Goal: Find specific page/section: Find specific page/section

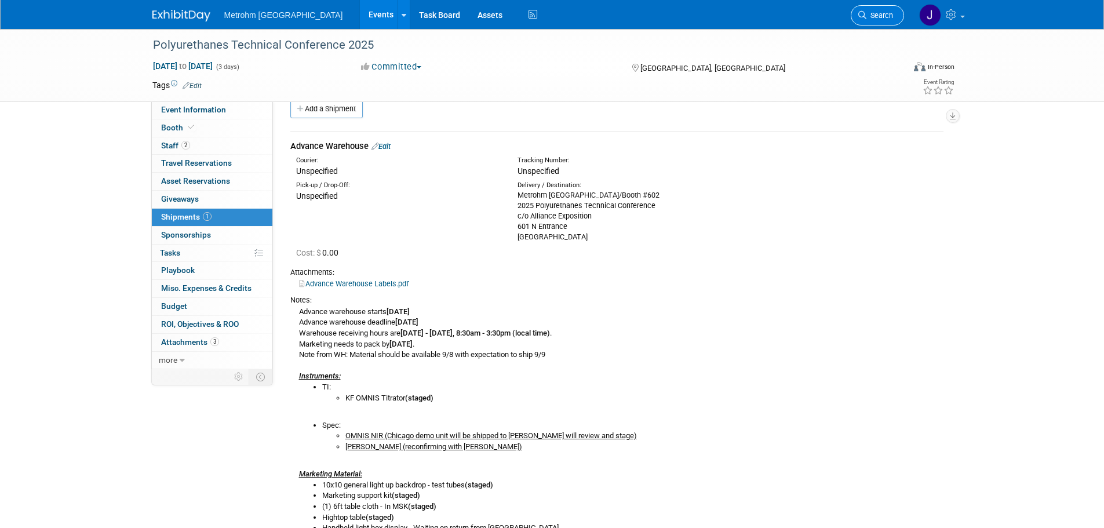
click at [874, 10] on link "Search" at bounding box center [877, 15] width 53 height 20
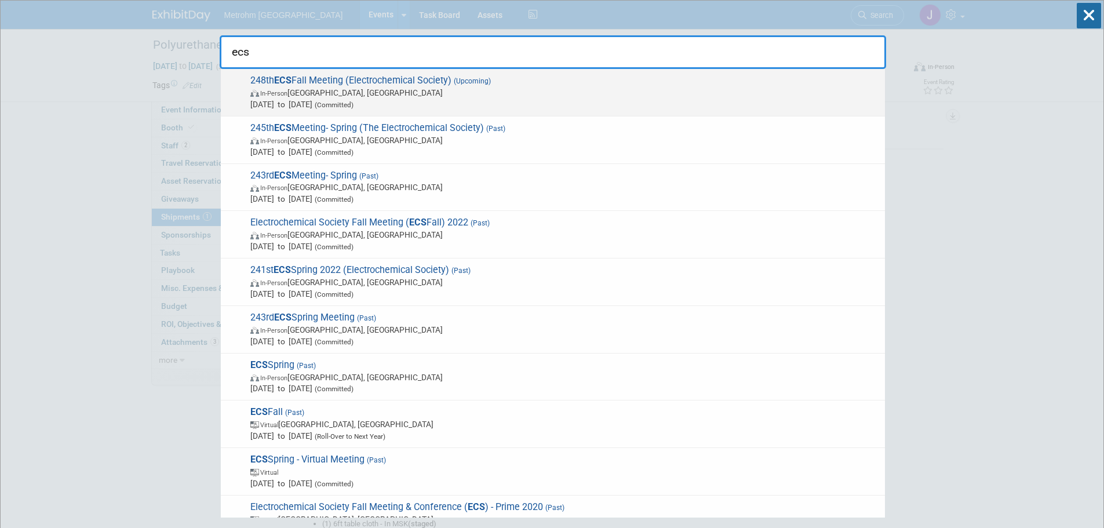
type input "ecs"
click at [497, 108] on span "Oct 13, 2025 to Oct 15, 2025 (Committed)" at bounding box center [564, 105] width 629 height 12
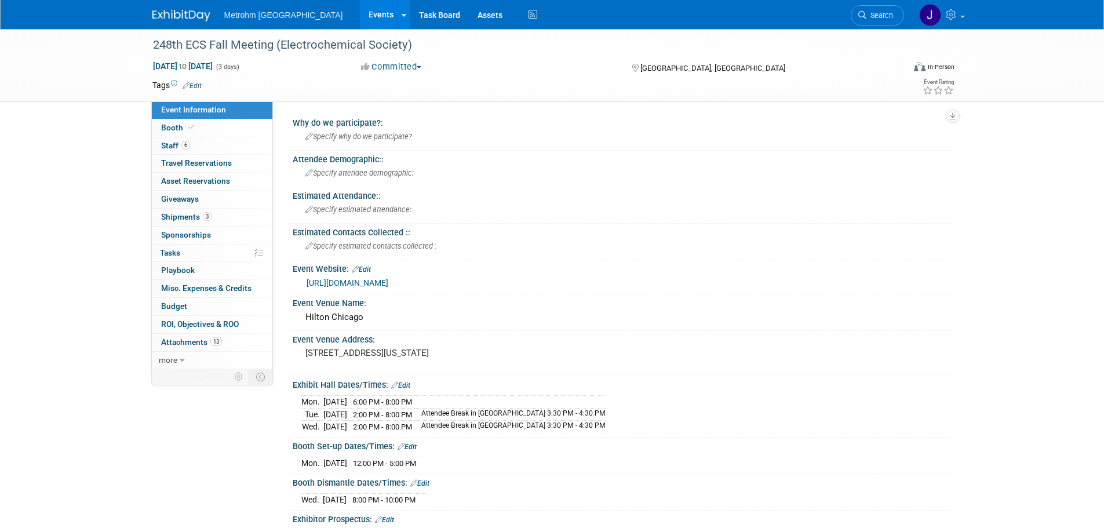
click at [232, 221] on link "3 Shipments 3" at bounding box center [212, 217] width 121 height 17
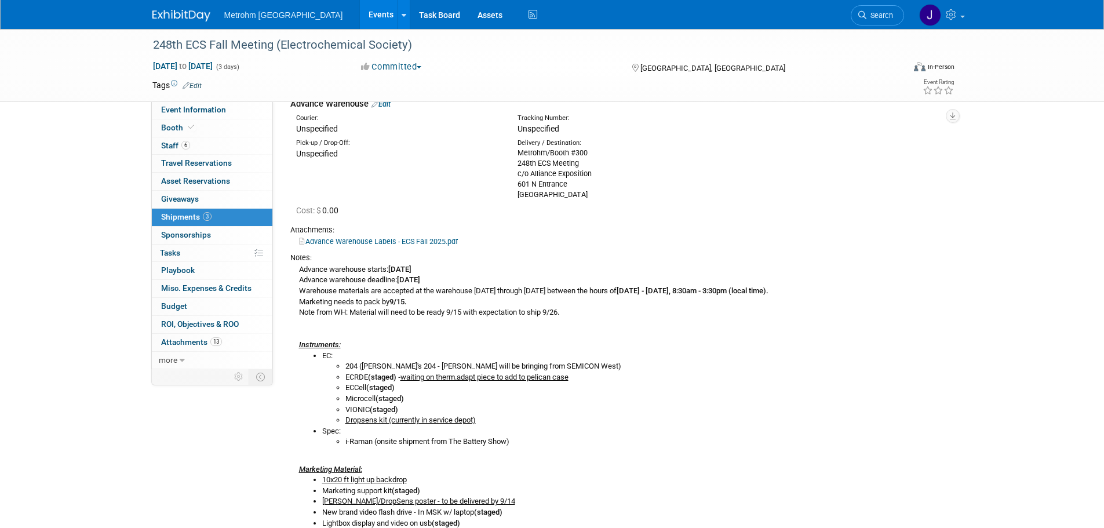
scroll to position [232, 0]
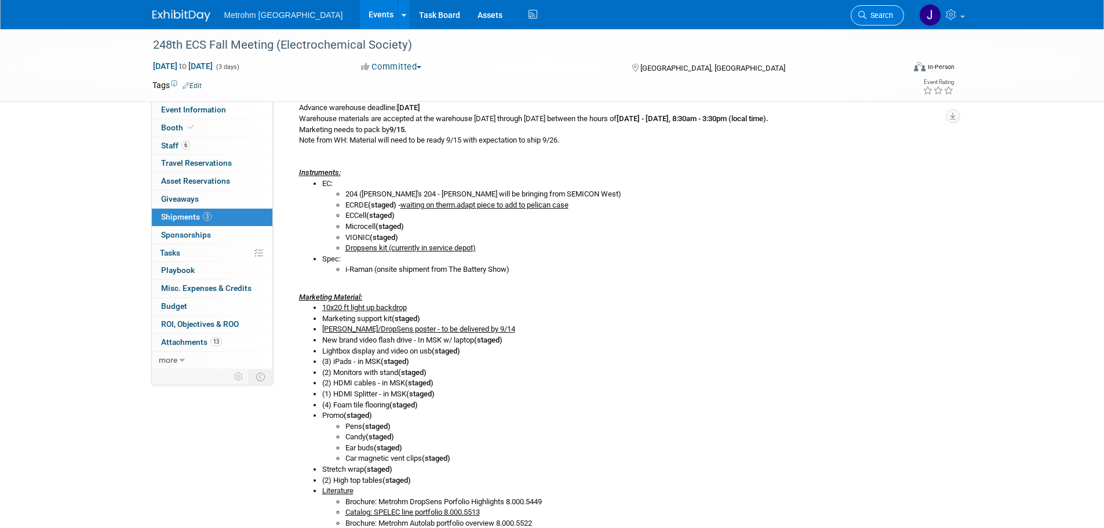
click at [881, 14] on span "Search" at bounding box center [880, 15] width 27 height 9
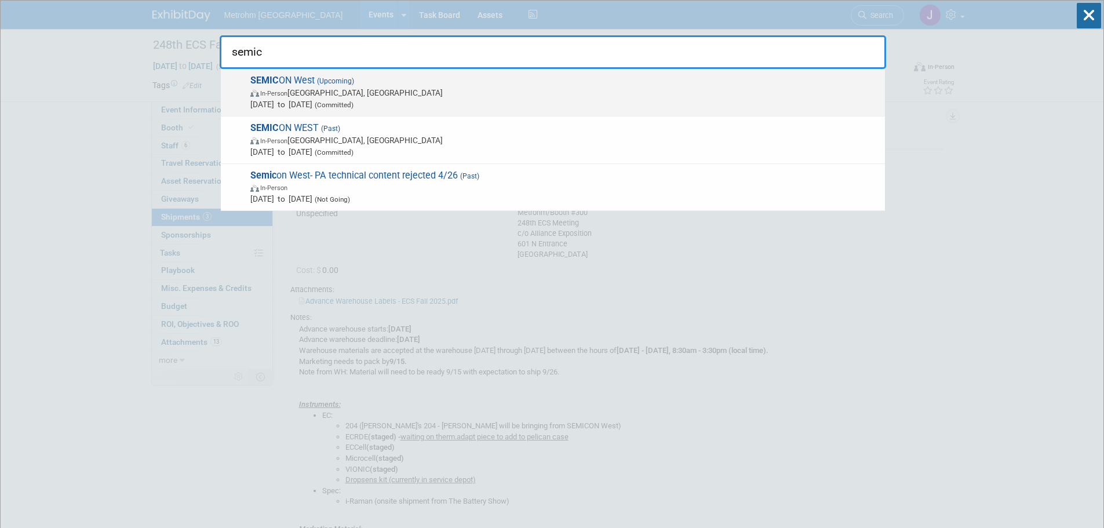
type input "semic"
click at [604, 82] on span "SEMIC ON West (Upcoming) In-Person Phoenix, AZ Oct 7, 2025 to Oct 9, 2025 (Comm…" at bounding box center [563, 92] width 632 height 35
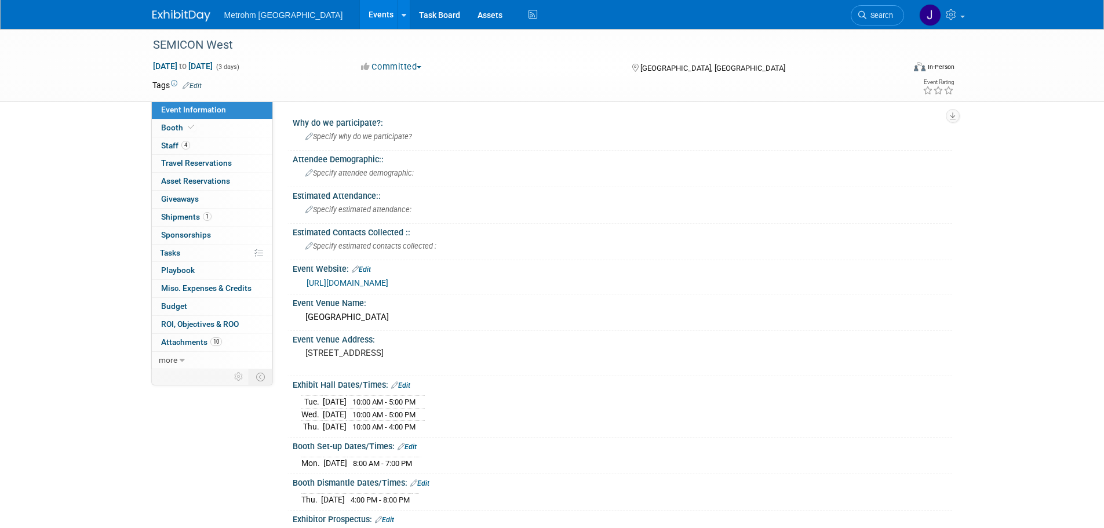
click at [185, 220] on span "Shipments 1" at bounding box center [186, 216] width 50 height 9
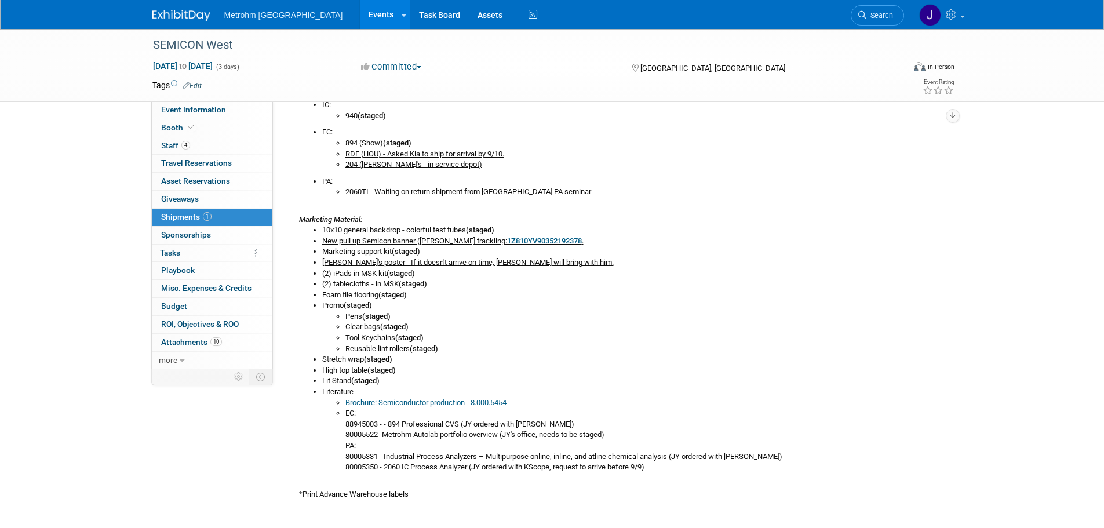
scroll to position [406, 0]
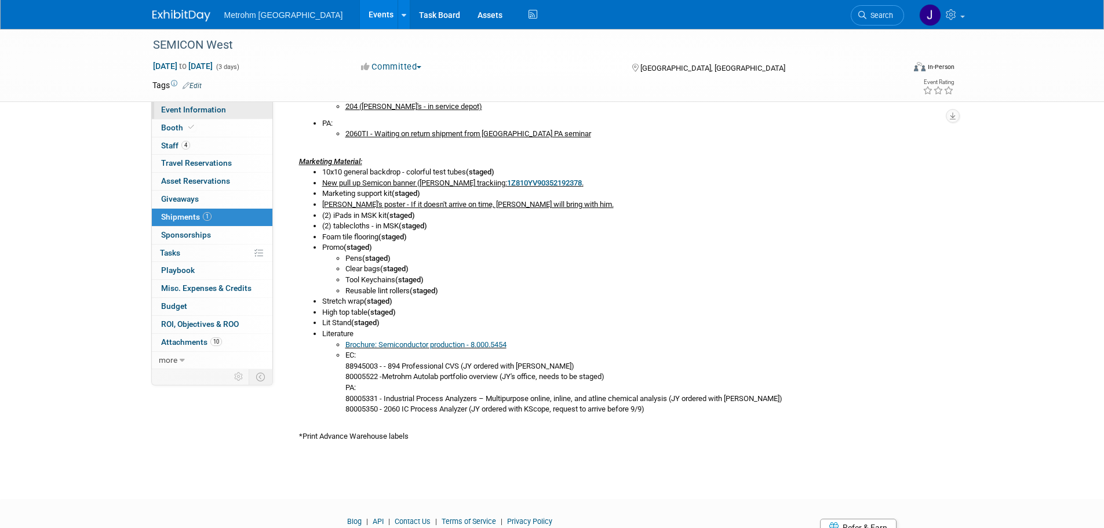
click at [210, 109] on span "Event Information" at bounding box center [193, 109] width 65 height 9
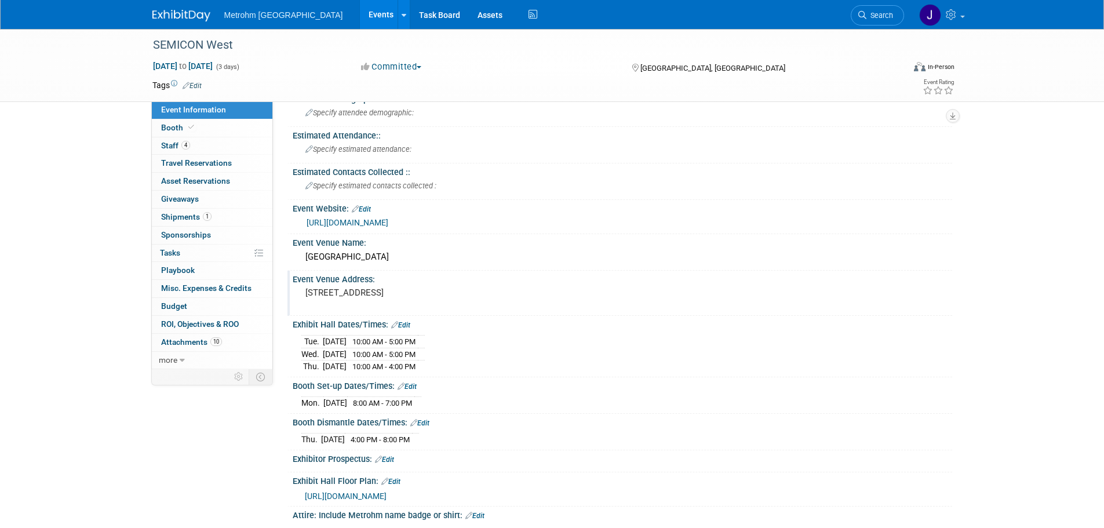
scroll to position [0, 0]
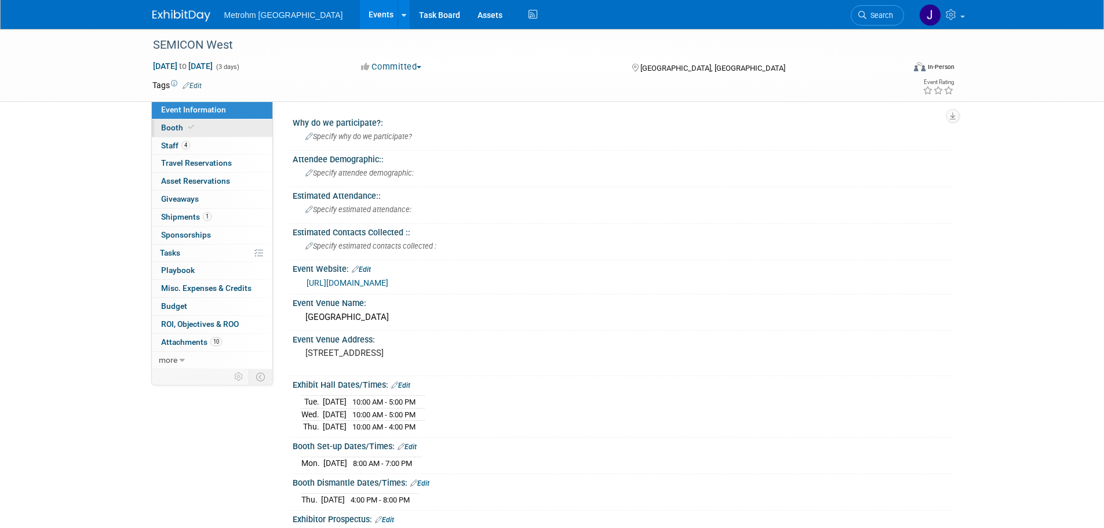
click at [250, 132] on link "Booth" at bounding box center [212, 127] width 121 height 17
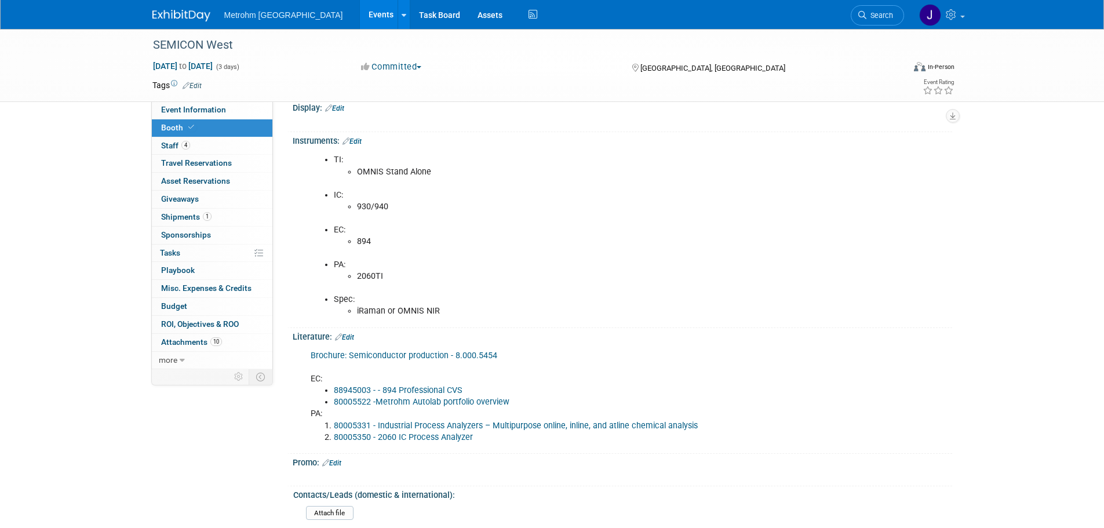
scroll to position [696, 0]
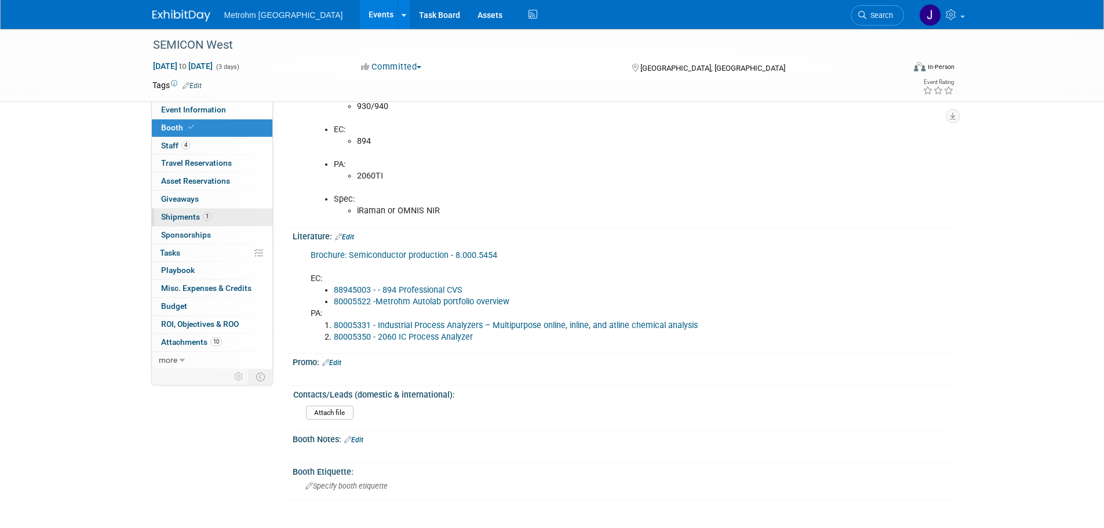
click at [189, 221] on link "1 Shipments 1" at bounding box center [212, 217] width 121 height 17
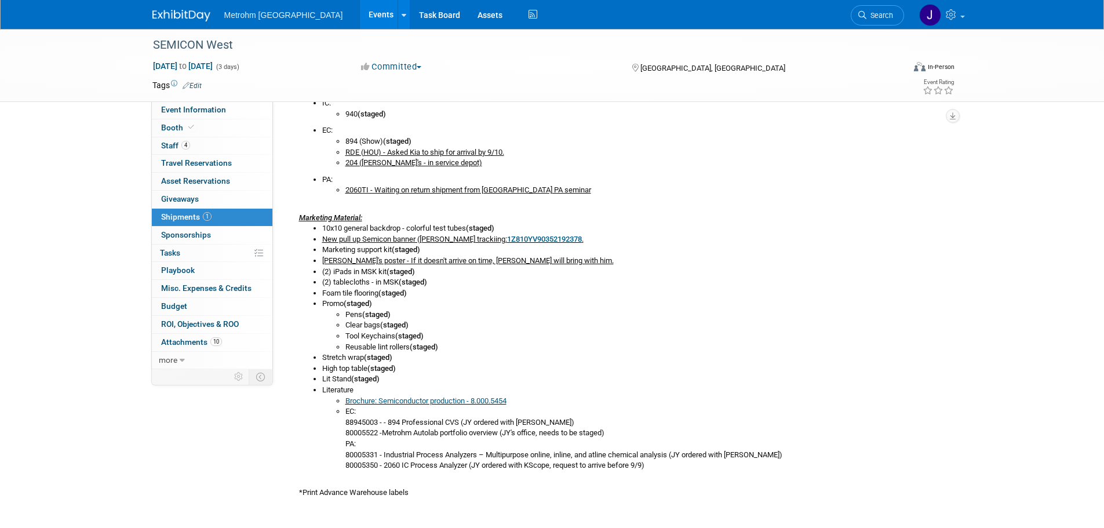
scroll to position [400, 0]
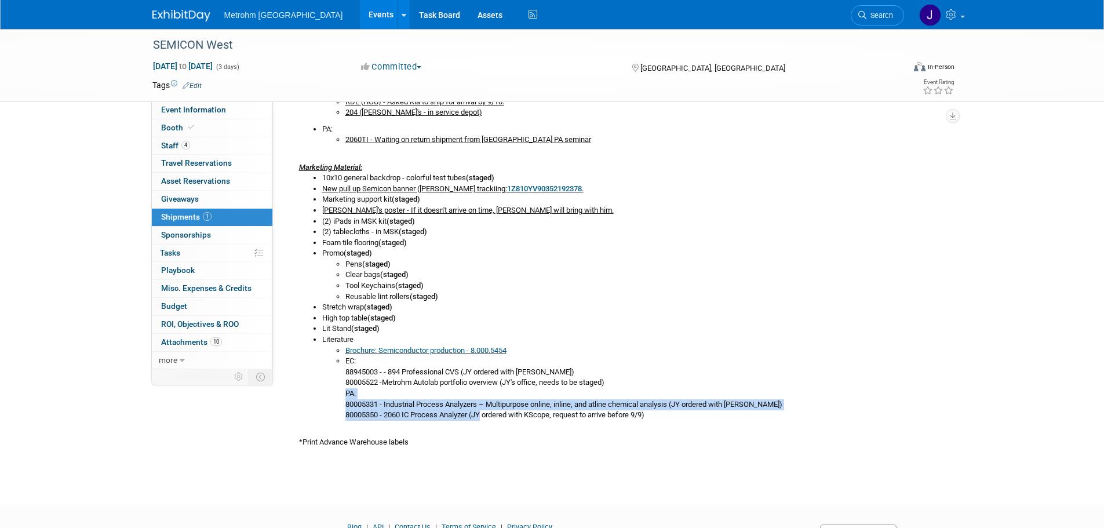
drag, startPoint x: 478, startPoint y: 414, endPoint x: 343, endPoint y: 395, distance: 135.8
click at [343, 395] on ul "Brochure: Semiconductor production - 8.000.5454 EC: 88945003 - - 894 Profession…" at bounding box center [632, 382] width 621 height 75
copy li "PA: 80005331 - Industrial Process Analyzers – Multipurpose online, inline, and …"
click at [184, 114] on span "Event Information" at bounding box center [193, 109] width 65 height 9
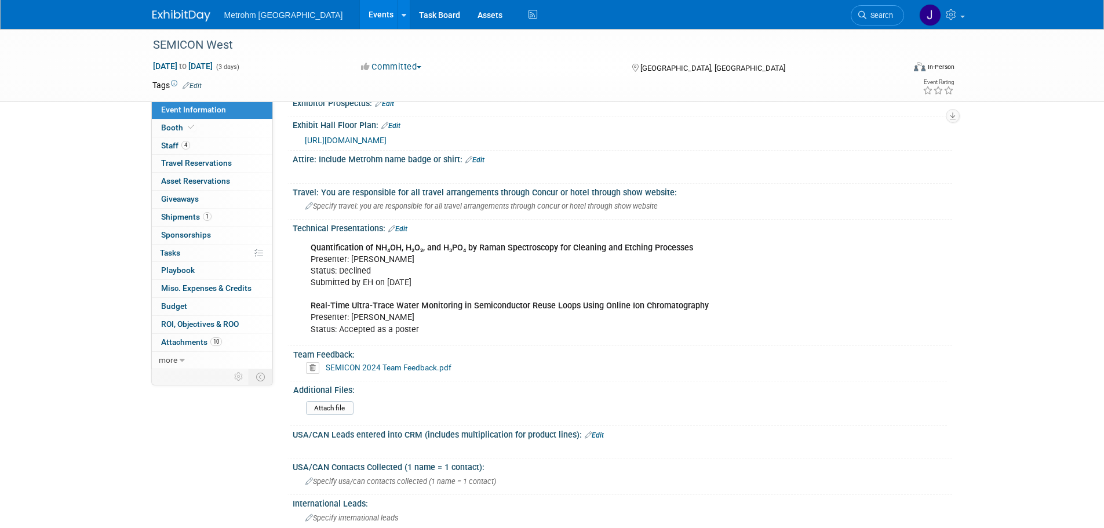
scroll to position [464, 0]
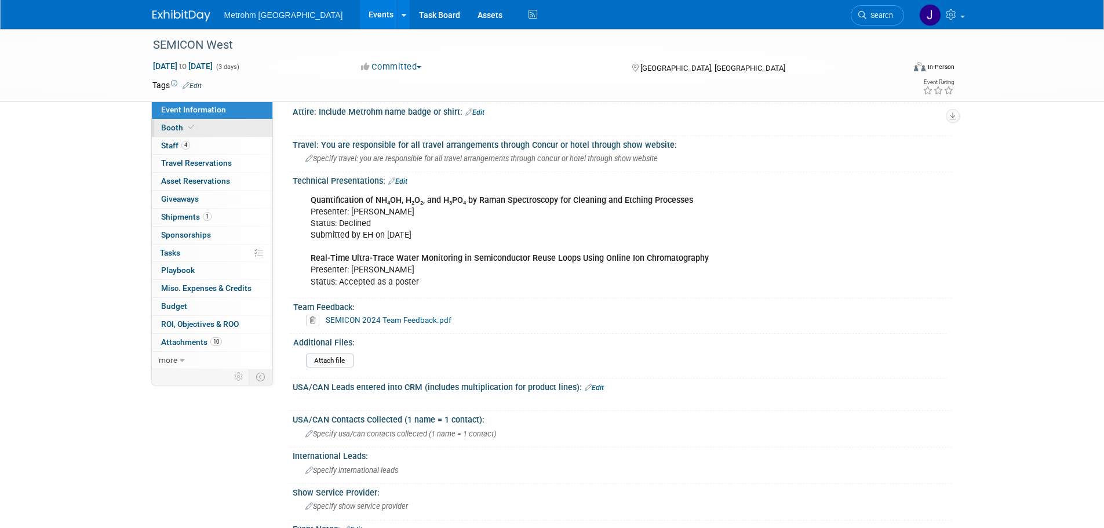
click at [189, 130] on icon at bounding box center [191, 127] width 6 height 6
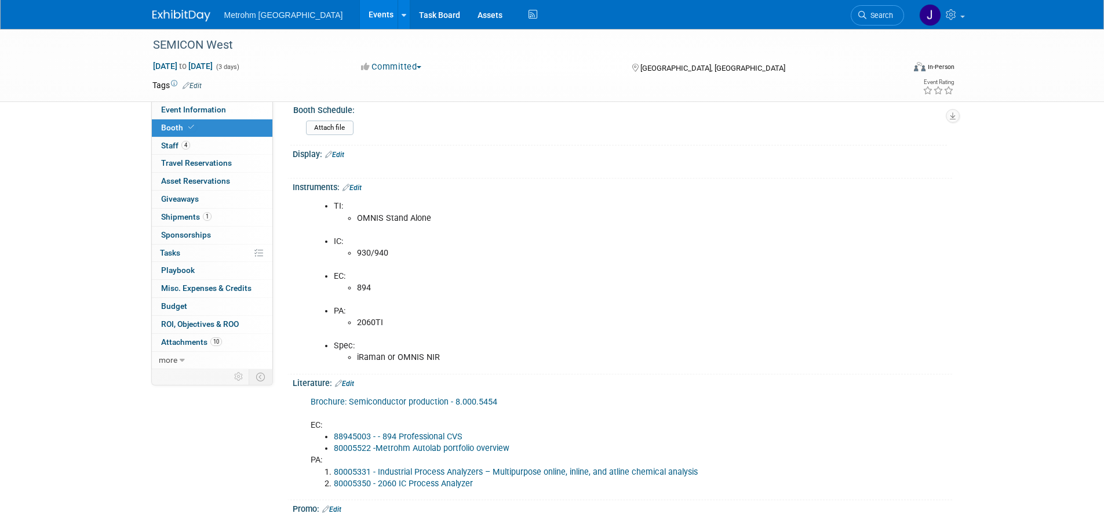
scroll to position [638, 0]
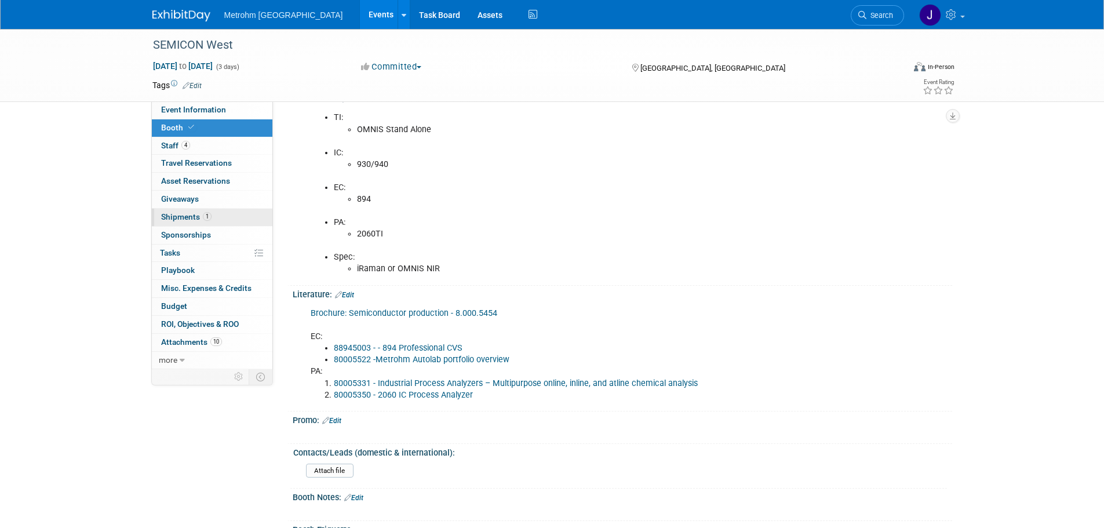
click at [199, 218] on span "Shipments 1" at bounding box center [186, 216] width 50 height 9
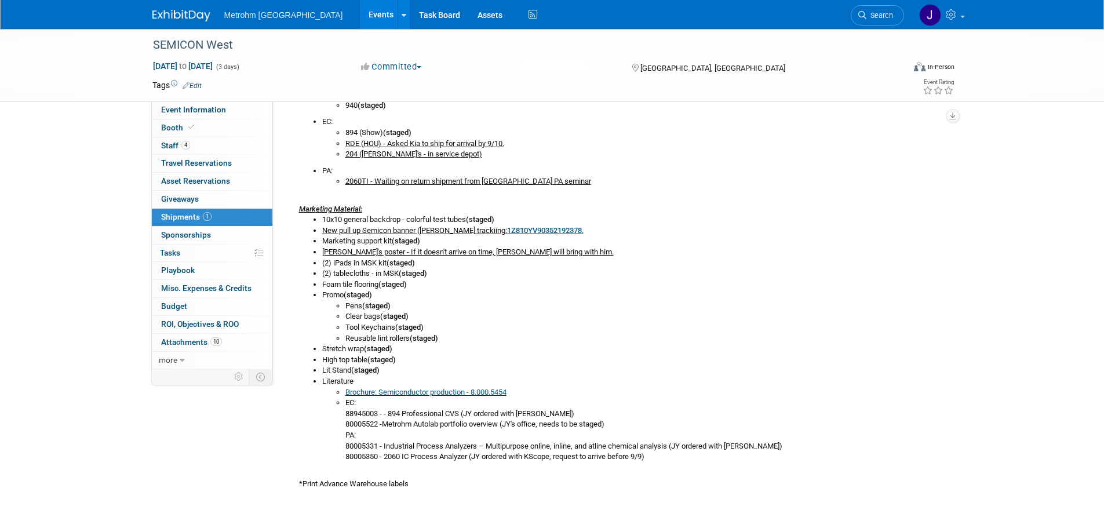
scroll to position [458, 0]
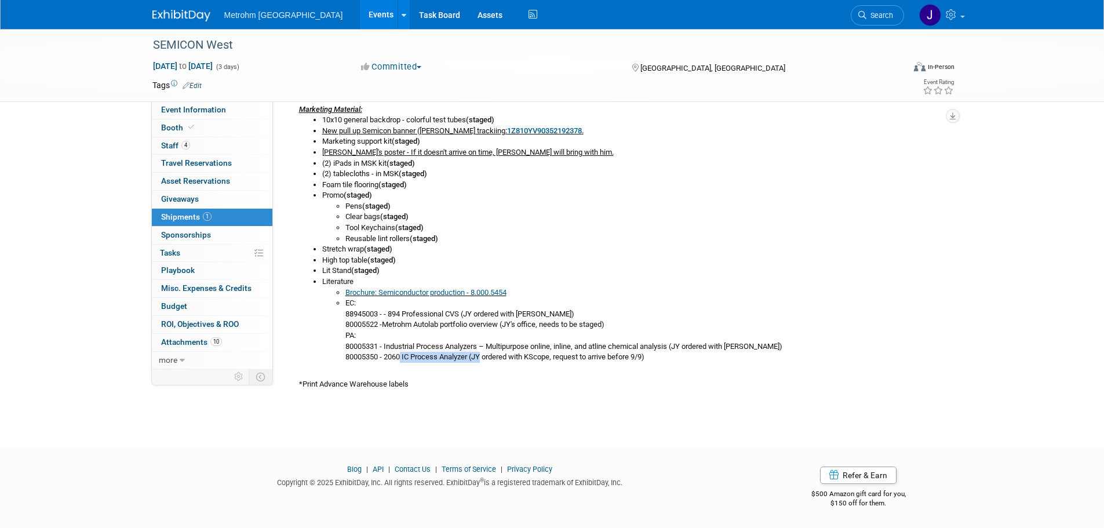
drag, startPoint x: 478, startPoint y: 354, endPoint x: 392, endPoint y: 362, distance: 86.1
click at [392, 362] on li "EC: 88945003 - - 894 Professional CVS (JY ordered with M. Dickinson) 80005522 -…" at bounding box center [644, 330] width 598 height 65
copy li "2060 IC Process Analyzer"
click at [202, 110] on span "Event Information" at bounding box center [193, 109] width 65 height 9
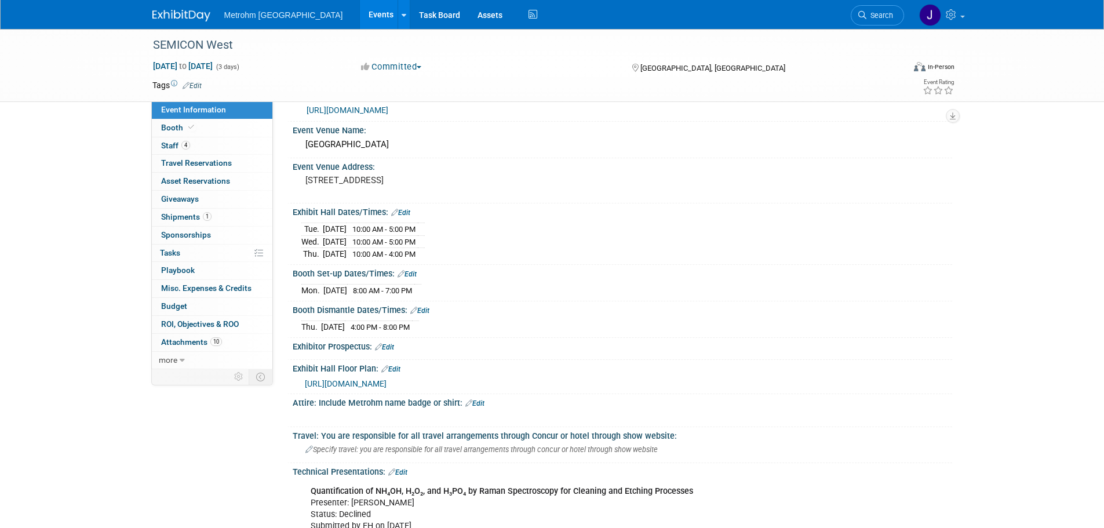
scroll to position [174, 0]
click at [408, 143] on div "Phoenix Convention Center" at bounding box center [622, 143] width 642 height 18
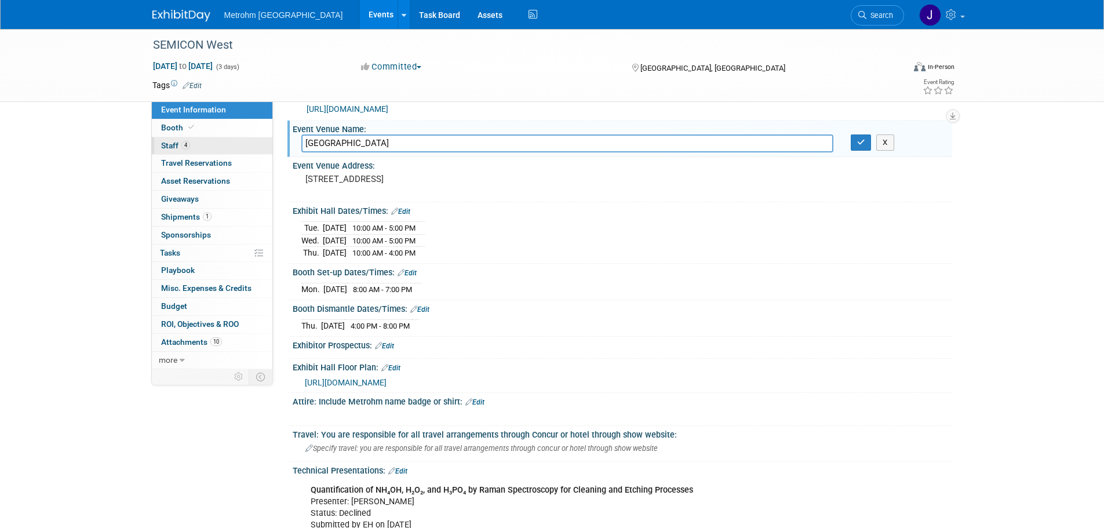
drag, startPoint x: 402, startPoint y: 143, endPoint x: 206, endPoint y: 140, distance: 196.5
click at [206, 140] on div "Event Information Event Info Booth Booth 4 Staff 4 Staff 0 Travel Reservations …" at bounding box center [552, 436] width 817 height 1163
click at [206, 130] on link "Booth" at bounding box center [212, 127] width 121 height 17
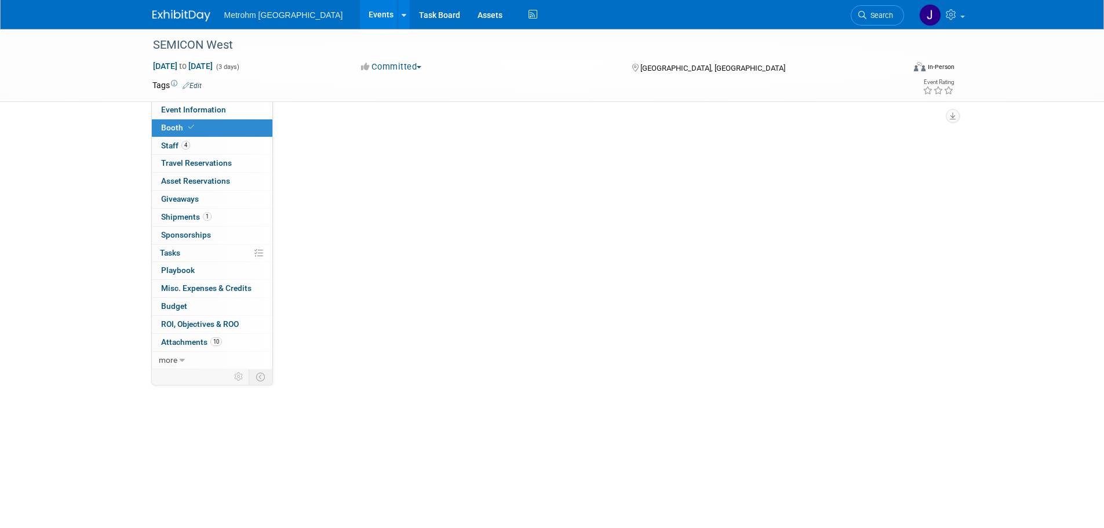
scroll to position [0, 0]
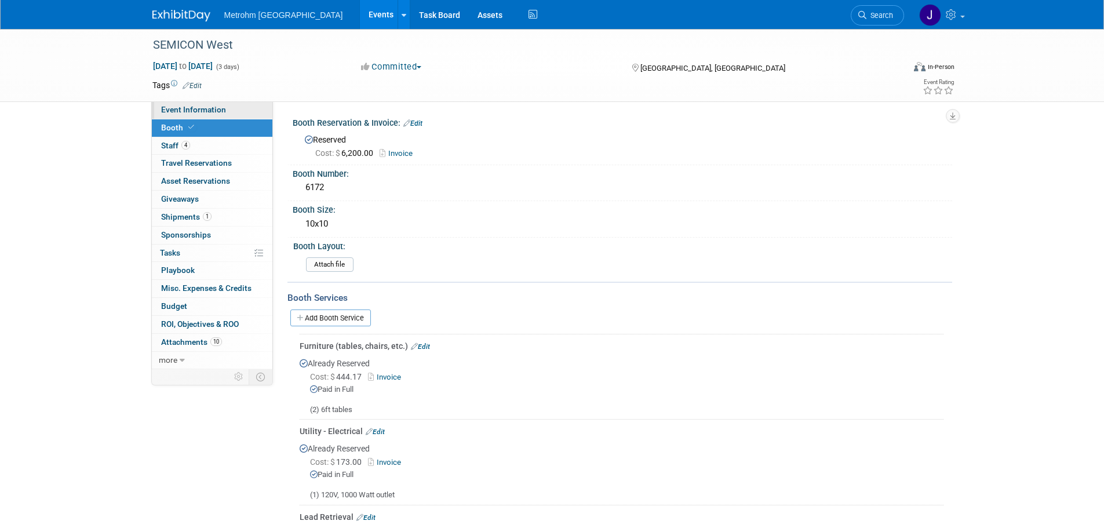
click at [181, 112] on span "Event Information" at bounding box center [193, 109] width 65 height 9
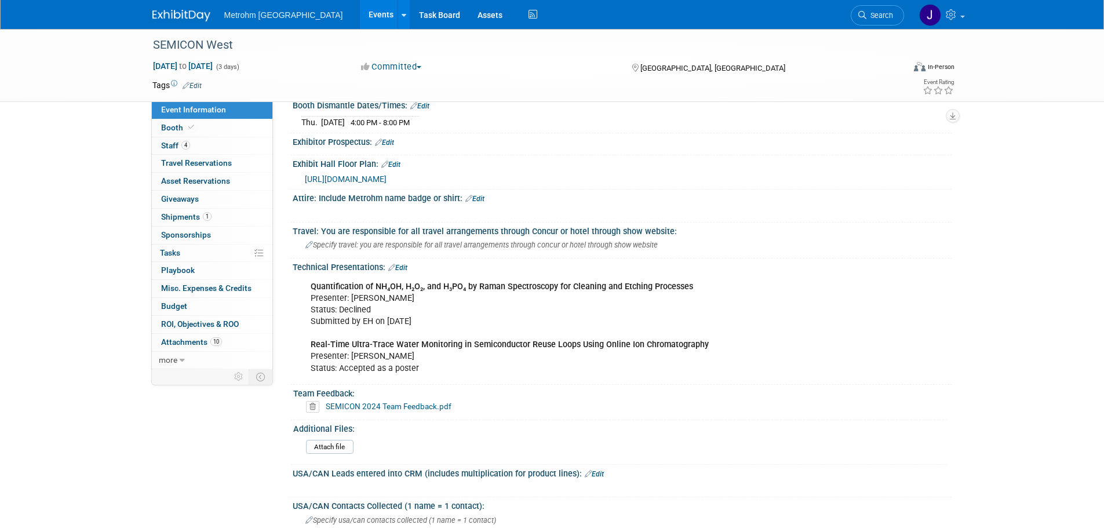
scroll to position [406, 0]
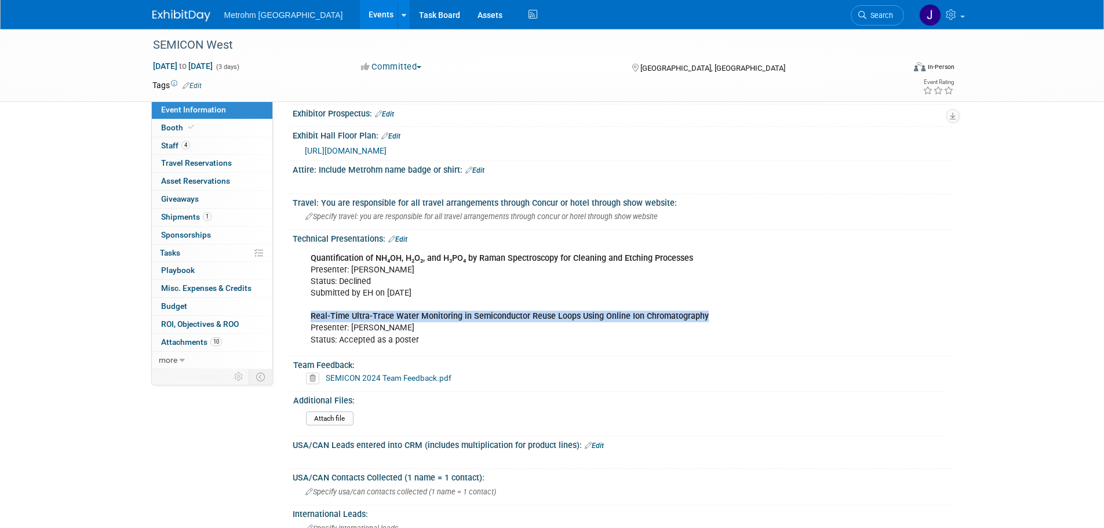
drag, startPoint x: 709, startPoint y: 315, endPoint x: 313, endPoint y: 321, distance: 395.9
click at [313, 321] on div "Quantification of NH₄OH, H₂O₂, and H₃PO₄ by Raman Spectroscopy for Cleaning and…" at bounding box center [564, 299] width 522 height 105
copy b "Real-Time Ultra-Trace Water Monitoring in Semiconductor Reuse Loops Using Onlin…"
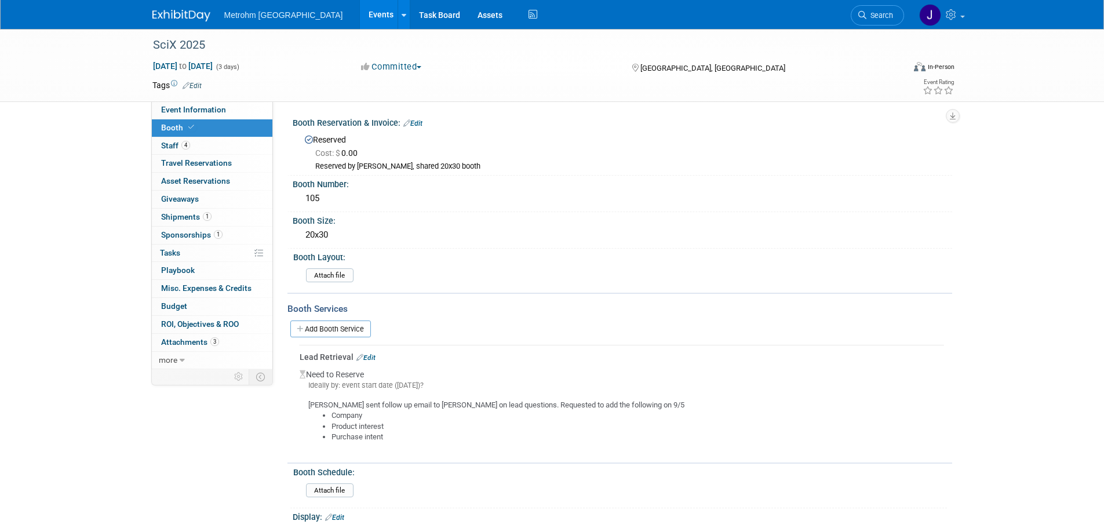
click at [871, 20] on link "Search" at bounding box center [877, 15] width 53 height 20
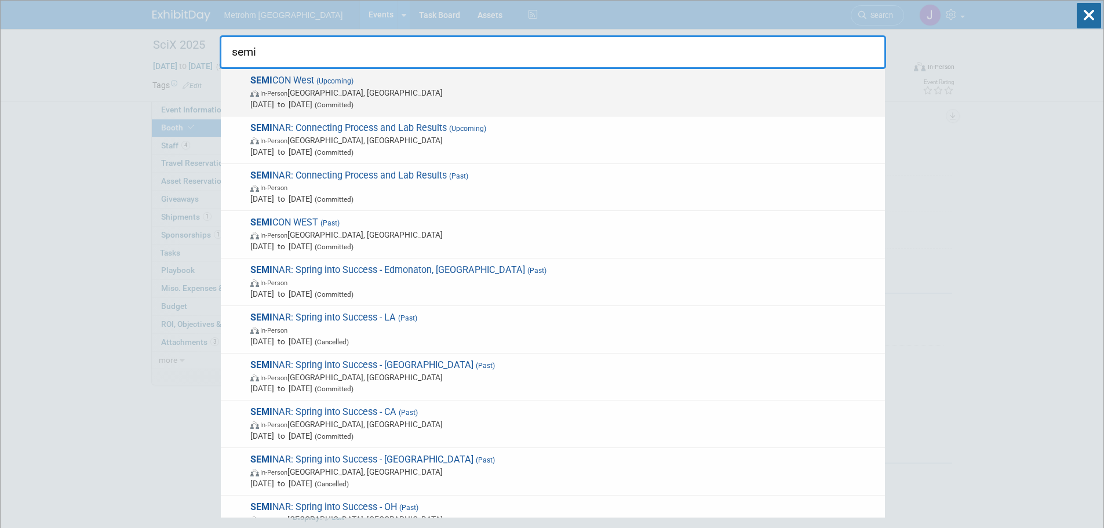
type input "semi"
click at [671, 88] on span "In-Person Phoenix, AZ" at bounding box center [564, 93] width 629 height 12
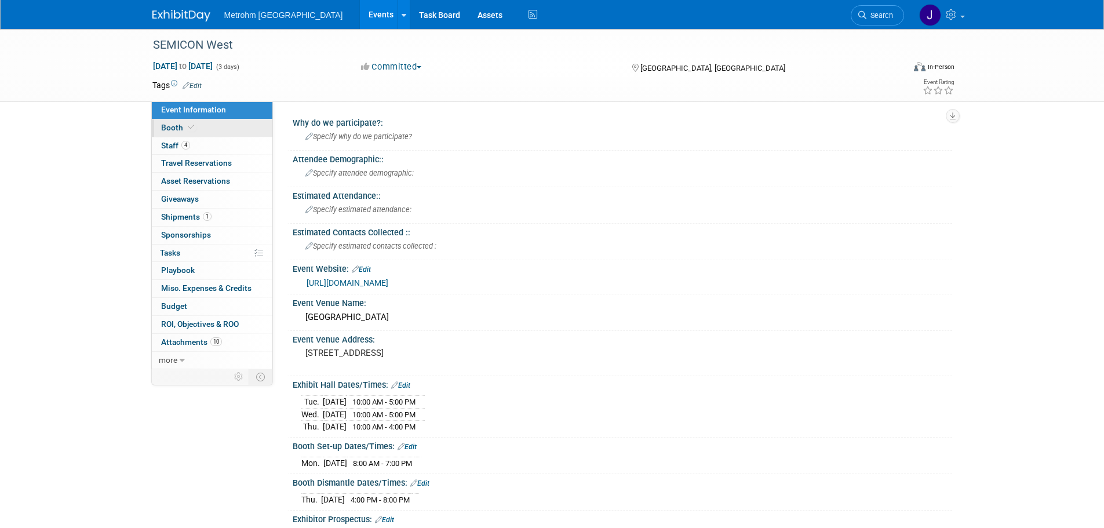
drag, startPoint x: 230, startPoint y: 150, endPoint x: 222, endPoint y: 129, distance: 21.6
click at [230, 150] on link "4 Staff 4" at bounding box center [212, 145] width 121 height 17
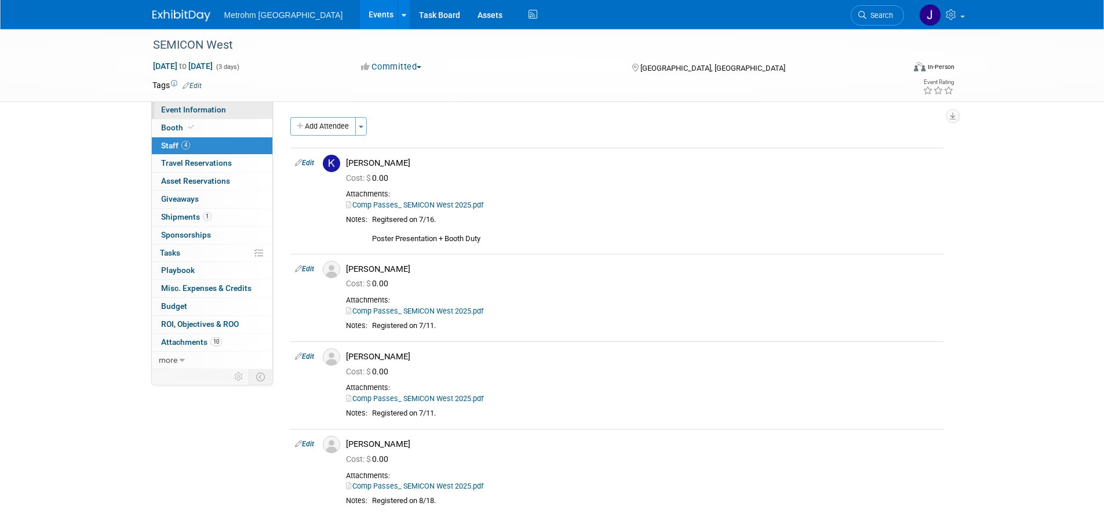
click at [174, 111] on span "Event Information" at bounding box center [193, 109] width 65 height 9
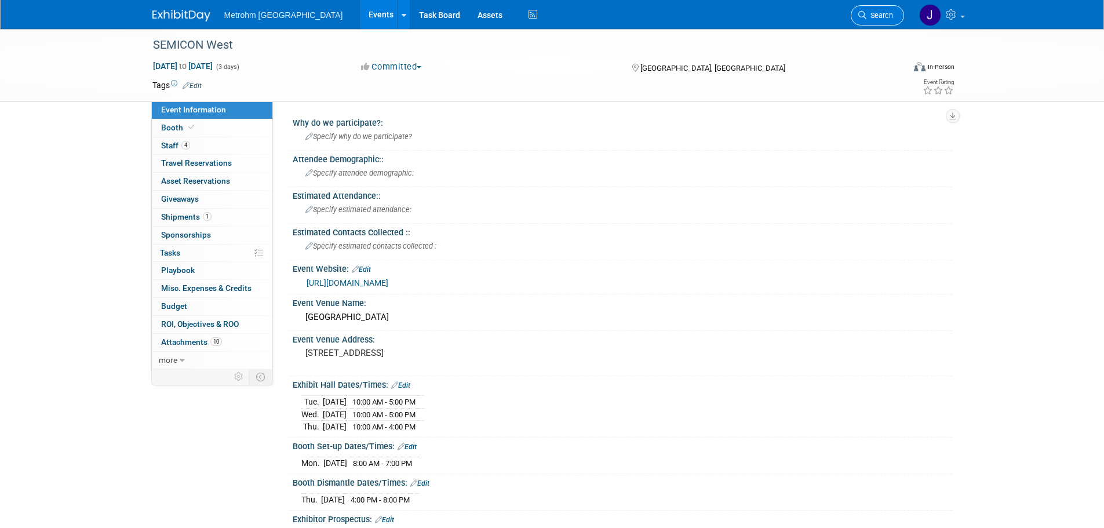
click at [892, 19] on span "Search" at bounding box center [880, 15] width 27 height 9
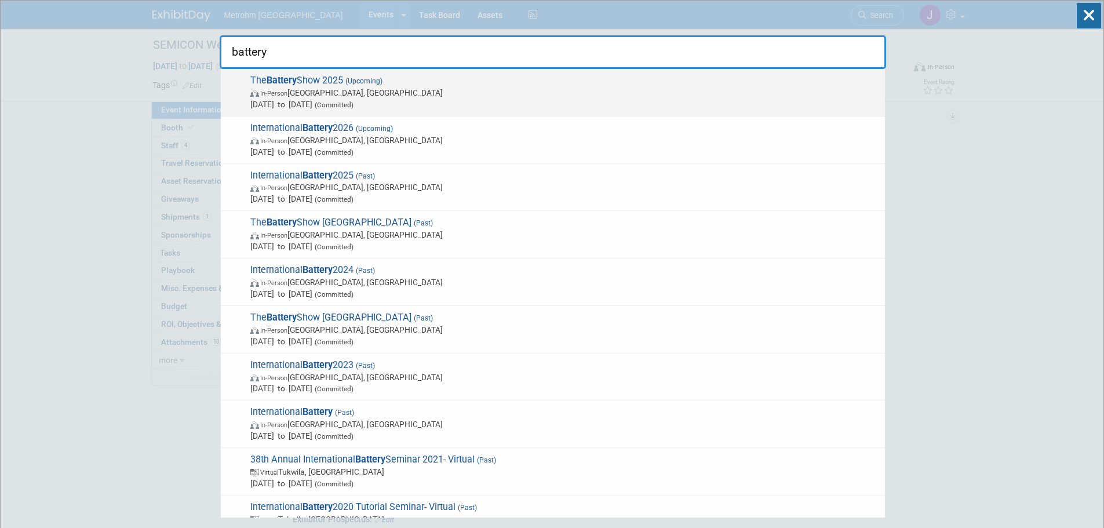
type input "battery"
click at [437, 70] on div "The Battery Show 2025 (Upcoming) In-Person Detroit, MI Oct 7, 2025 to Oct 9, 20…" at bounding box center [553, 93] width 664 height 48
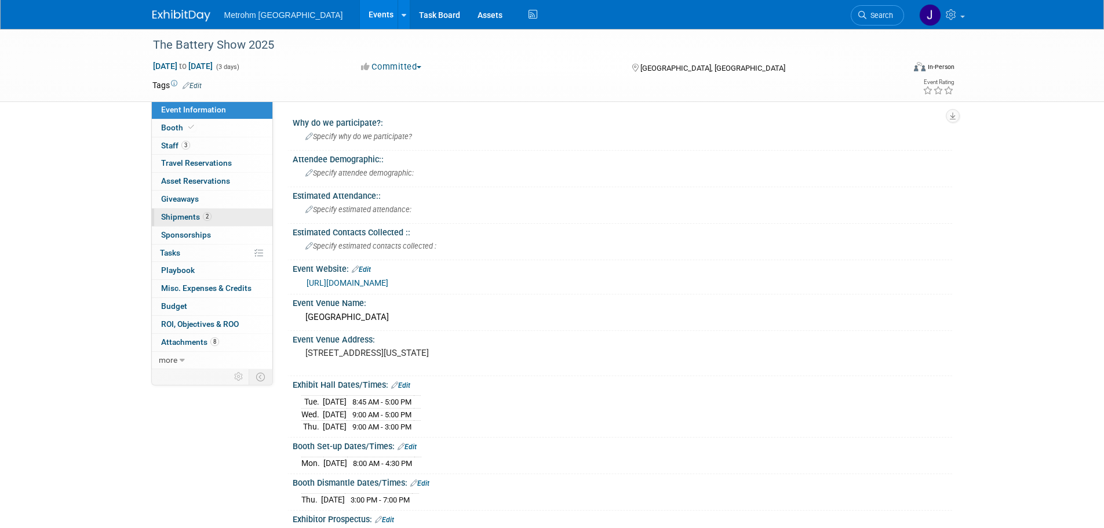
click at [214, 221] on link "2 Shipments 2" at bounding box center [212, 217] width 121 height 17
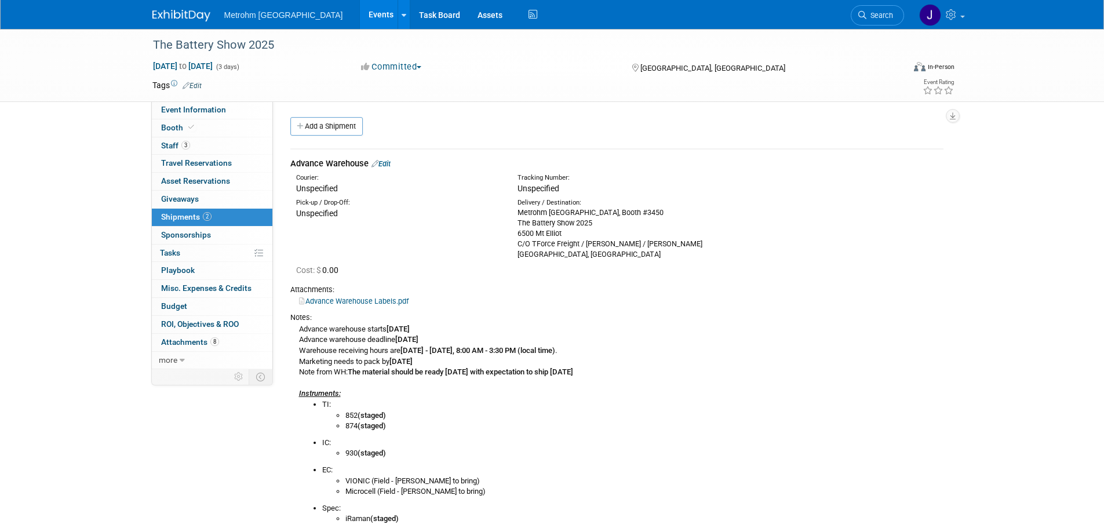
click at [387, 162] on link "Edit" at bounding box center [381, 163] width 19 height 9
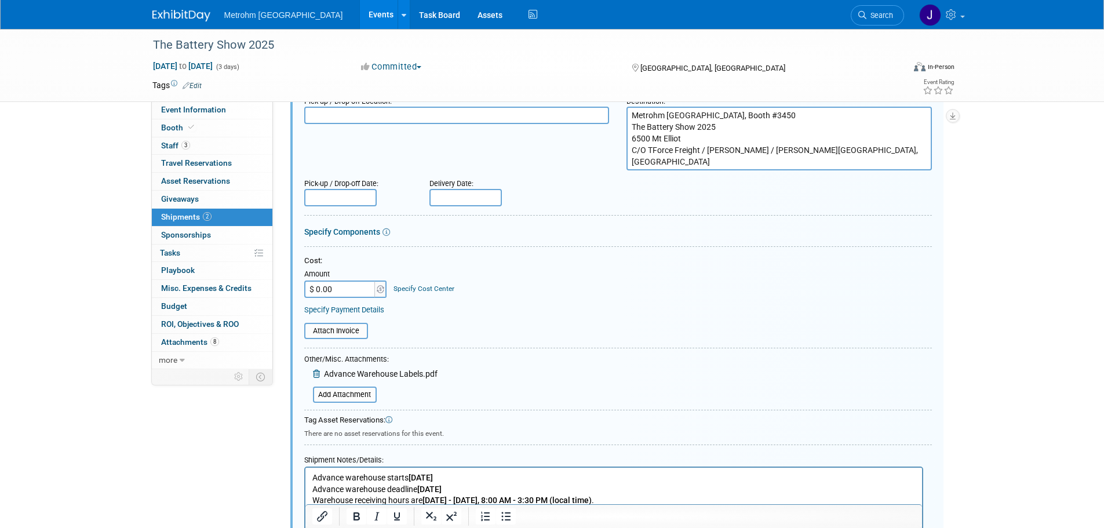
scroll to position [133, 0]
click at [352, 396] on input "file" at bounding box center [307, 392] width 138 height 14
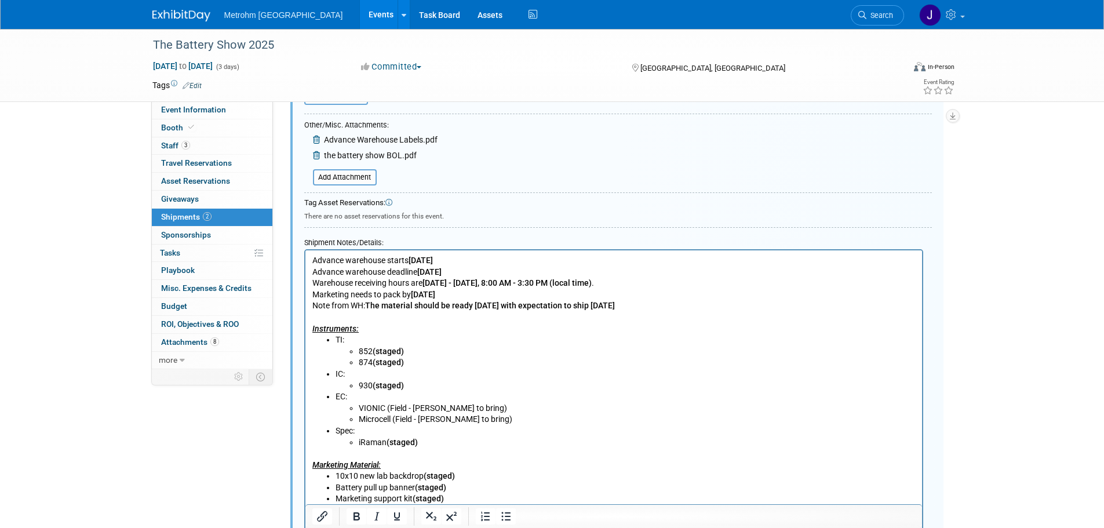
scroll to position [655, 0]
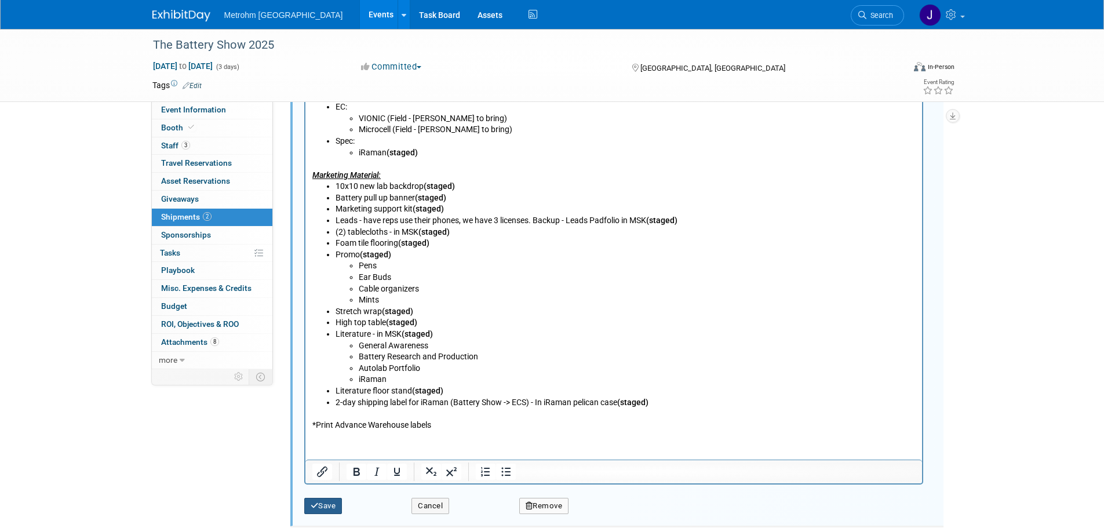
click at [339, 505] on button "Save" at bounding box center [323, 506] width 38 height 16
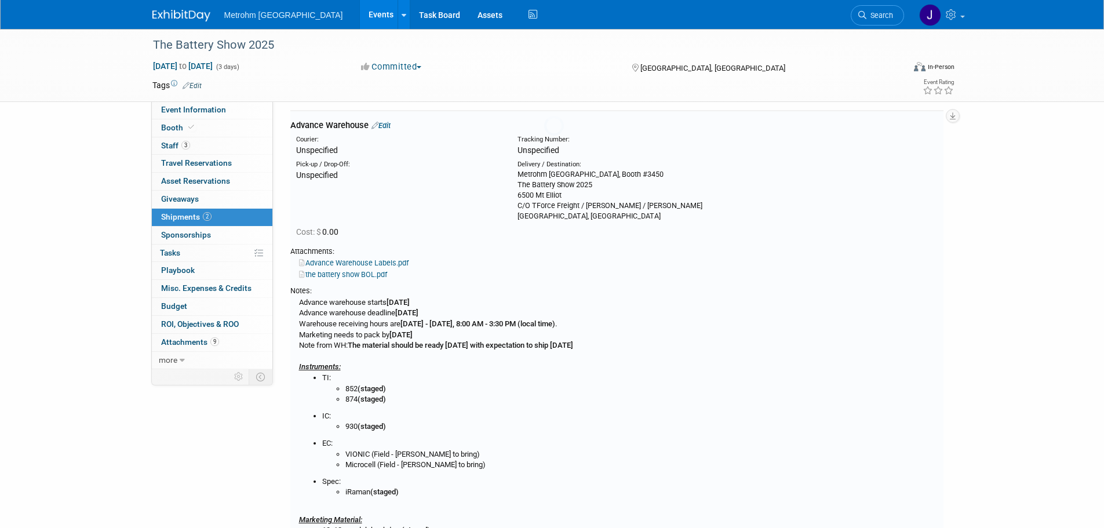
scroll to position [17, 0]
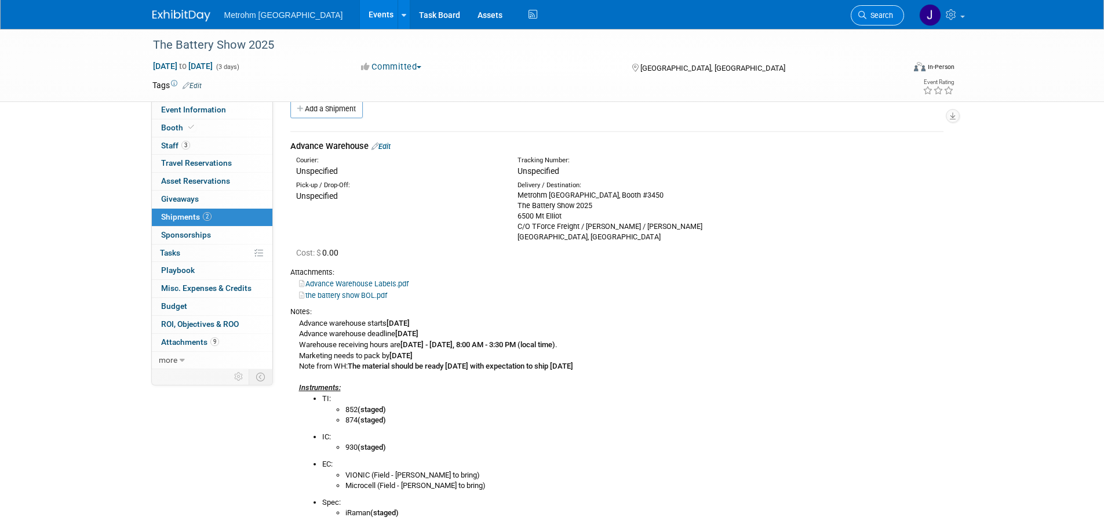
click at [874, 20] on link "Search" at bounding box center [877, 15] width 53 height 20
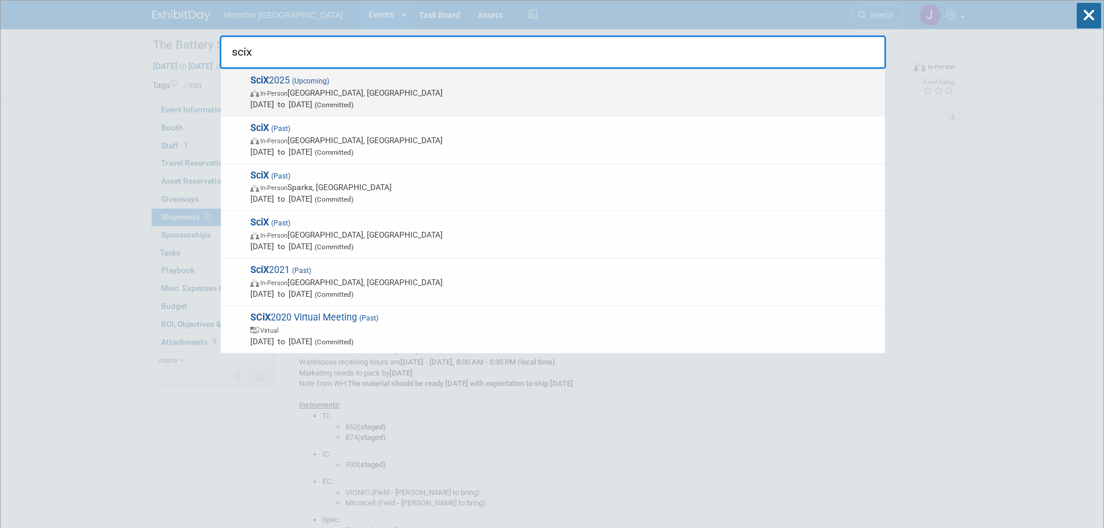
type input "scix"
click at [504, 101] on span "Oct 6, 2025 to Oct 8, 2025 (Committed)" at bounding box center [564, 105] width 629 height 12
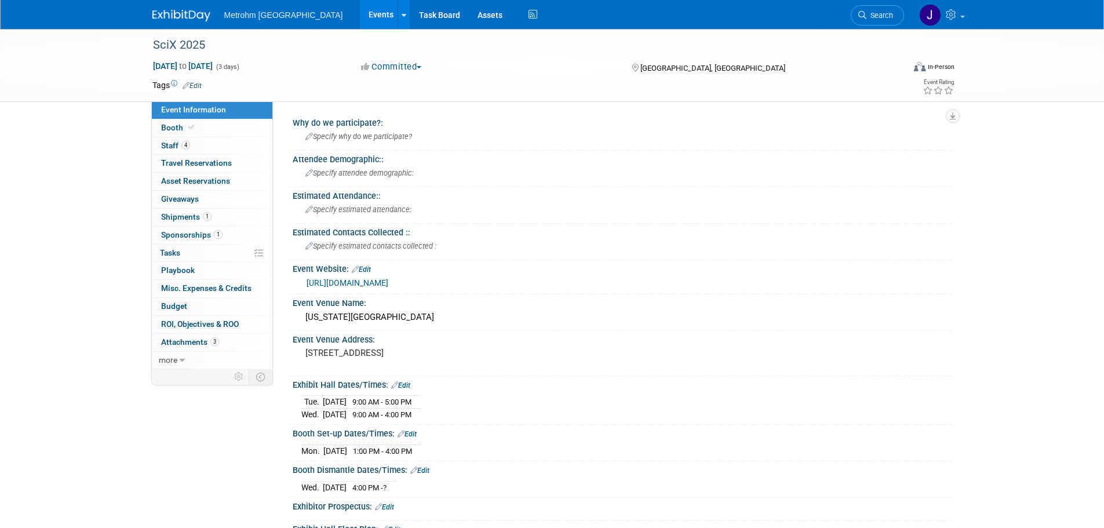
click at [242, 217] on link "1 Shipments 1" at bounding box center [212, 217] width 121 height 17
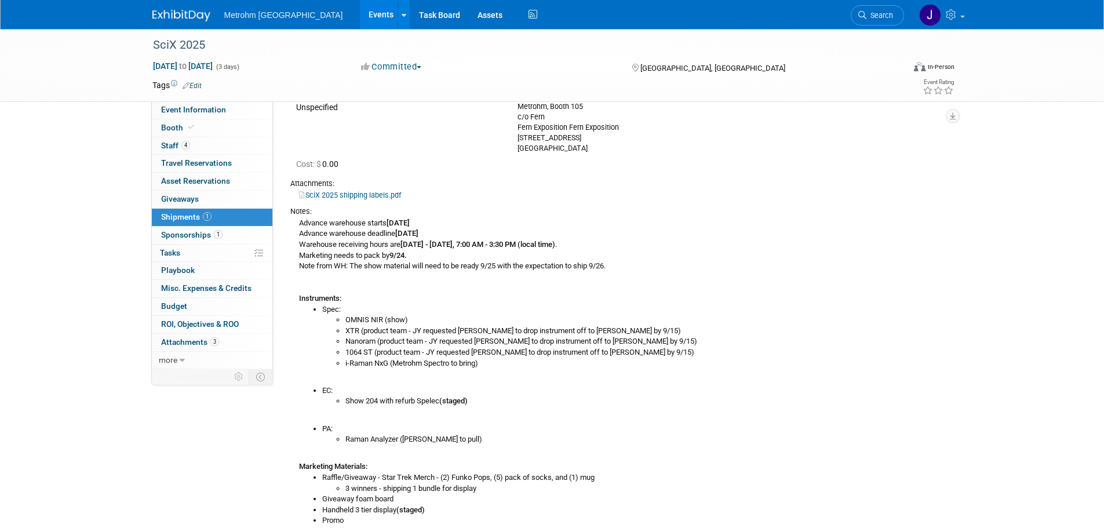
scroll to position [116, 0]
